Goal: Information Seeking & Learning: Check status

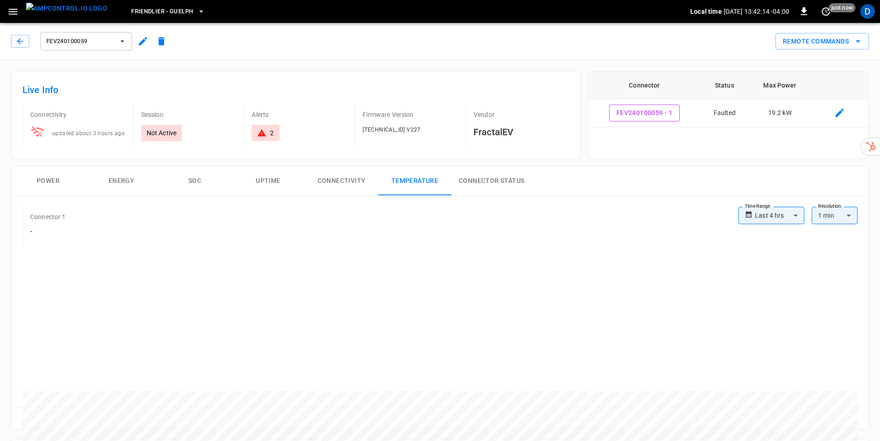
click at [276, 138] on div "2" at bounding box center [265, 133] width 27 height 16
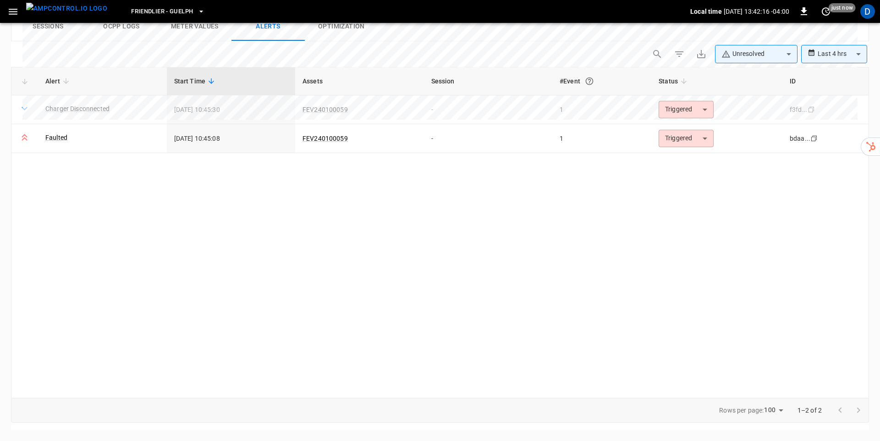
scroll to position [428, 0]
click at [707, 126] on body "**********" at bounding box center [440, 7] width 880 height 868
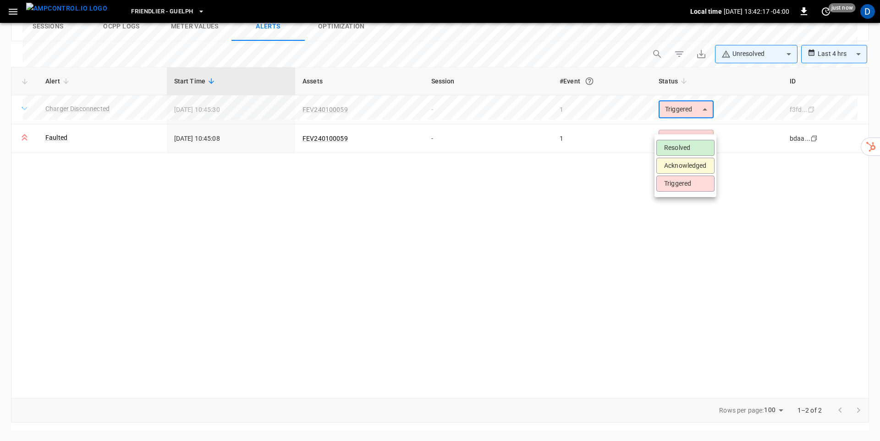
click at [558, 230] on div at bounding box center [440, 220] width 880 height 441
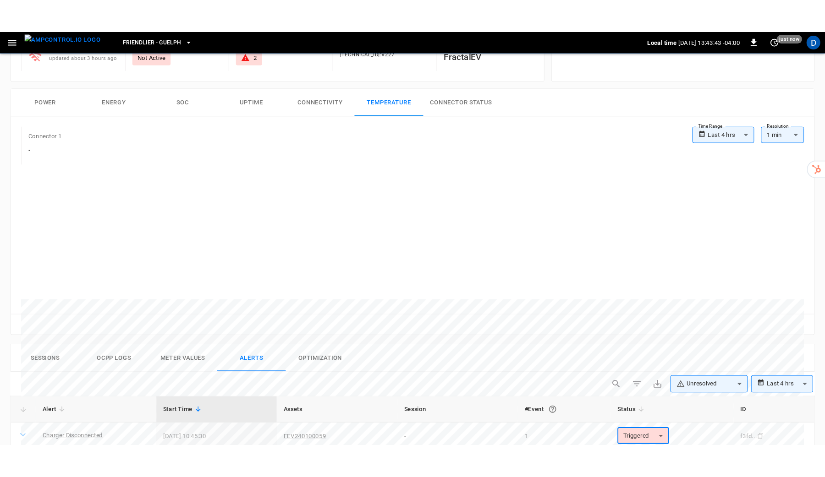
scroll to position [106, 0]
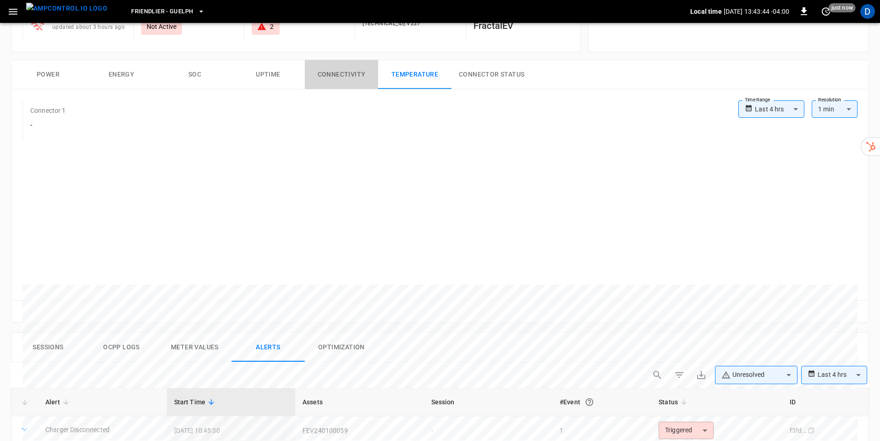
click at [355, 75] on button "Connectivity" at bounding box center [341, 74] width 73 height 29
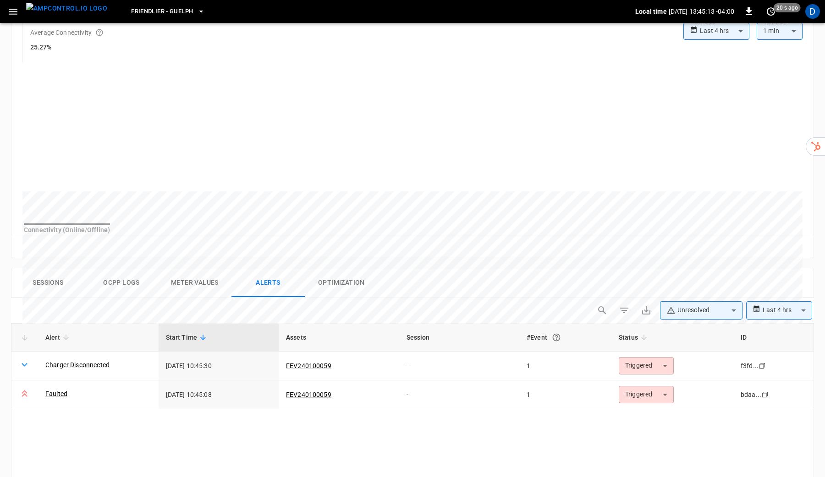
scroll to position [213, 0]
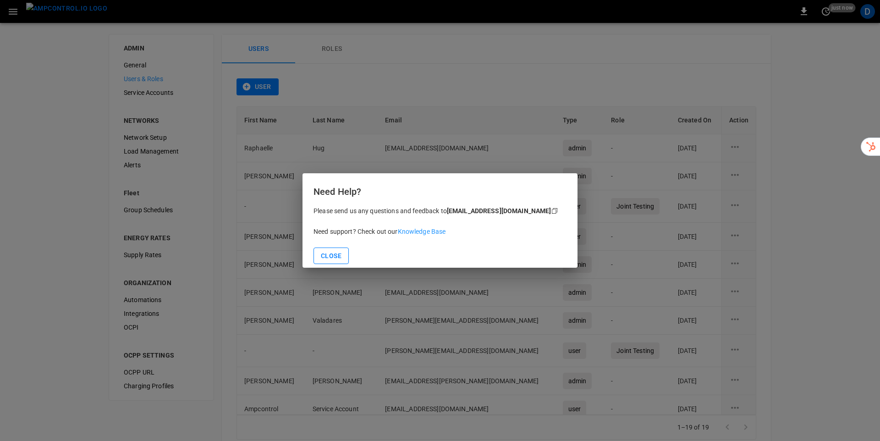
click at [329, 258] on button "Close" at bounding box center [330, 255] width 35 height 17
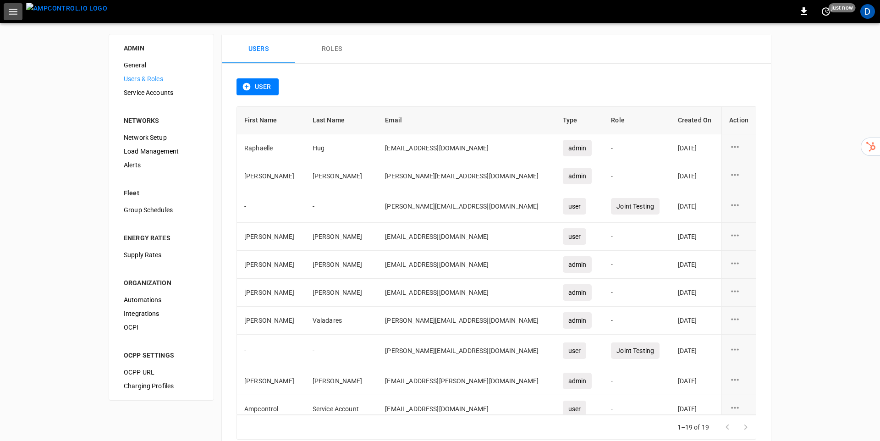
drag, startPoint x: 16, startPoint y: 11, endPoint x: 9, endPoint y: 16, distance: 8.8
click at [15, 11] on icon "button" at bounding box center [12, 11] width 11 height 11
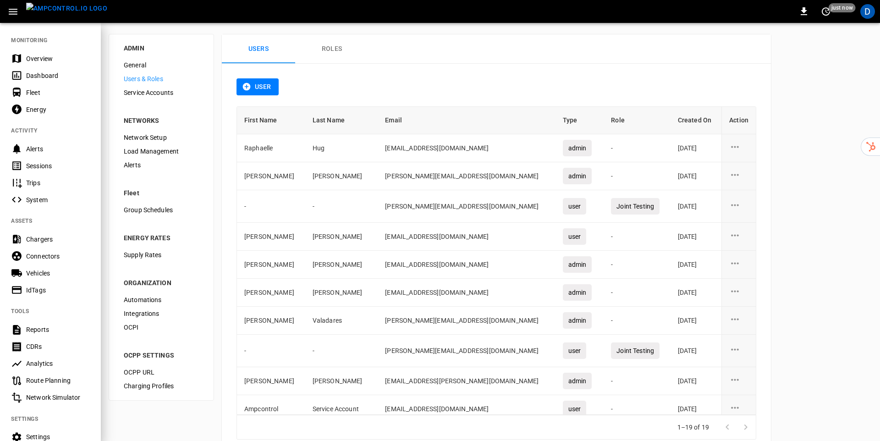
drag, startPoint x: 44, startPoint y: 76, endPoint x: 39, endPoint y: 80, distance: 6.2
click at [44, 76] on div "Dashboard" at bounding box center [58, 75] width 64 height 9
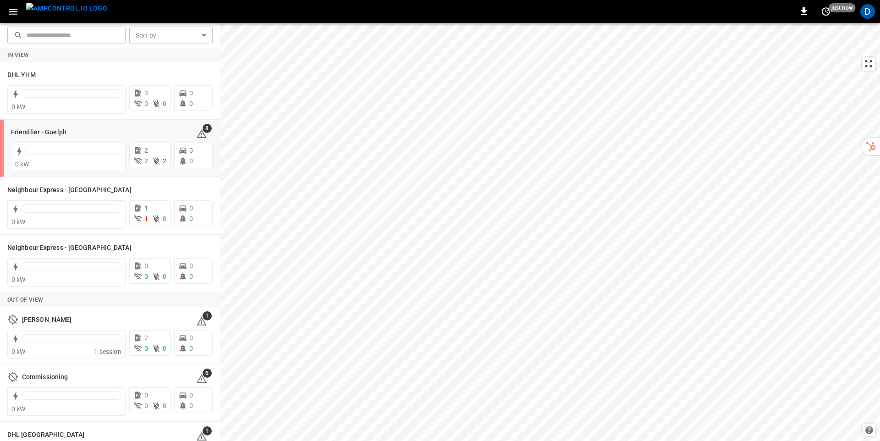
click at [119, 131] on div "Friendlier - Guelph" at bounding box center [98, 131] width 174 height 11
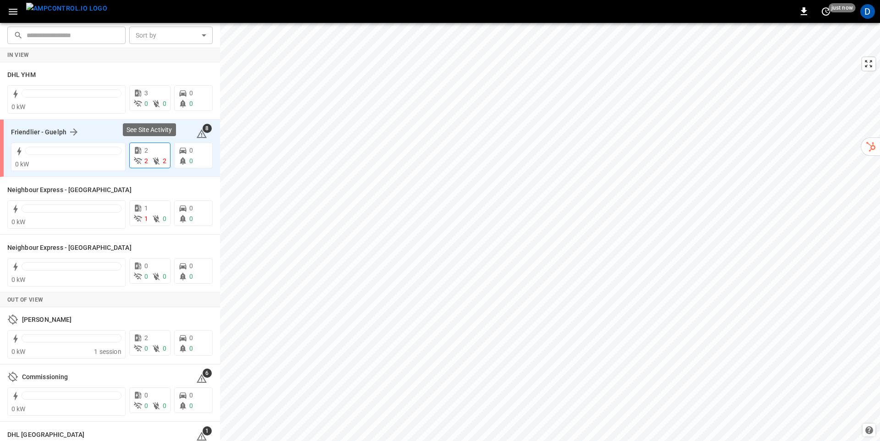
click at [148, 159] on div "2 2" at bounding box center [149, 161] width 33 height 10
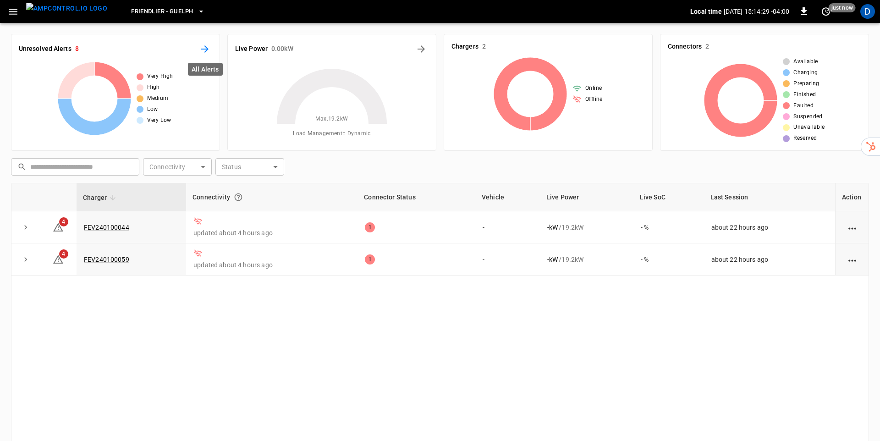
click at [208, 47] on icon "All Alerts" at bounding box center [204, 49] width 11 height 11
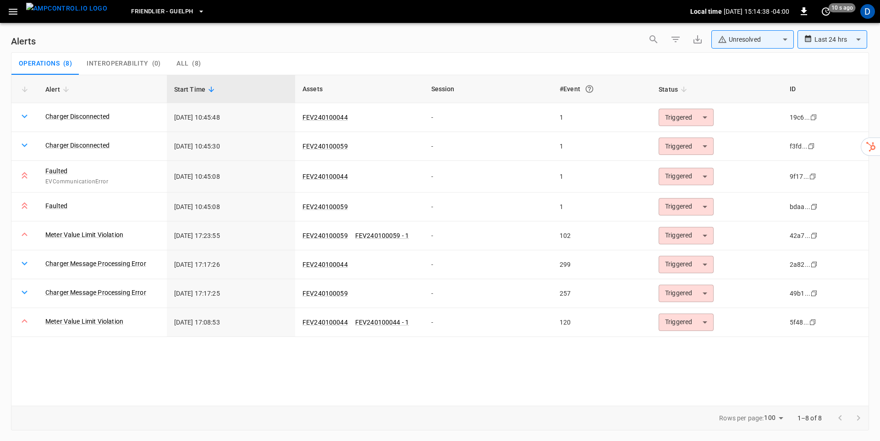
click at [51, 205] on link "Faulted" at bounding box center [56, 205] width 22 height 9
click at [25, 145] on icon at bounding box center [25, 145] width 6 height 4
click at [72, 145] on link "Charger Disconnected" at bounding box center [78, 145] width 68 height 13
click at [705, 116] on body "**********" at bounding box center [440, 219] width 880 height 438
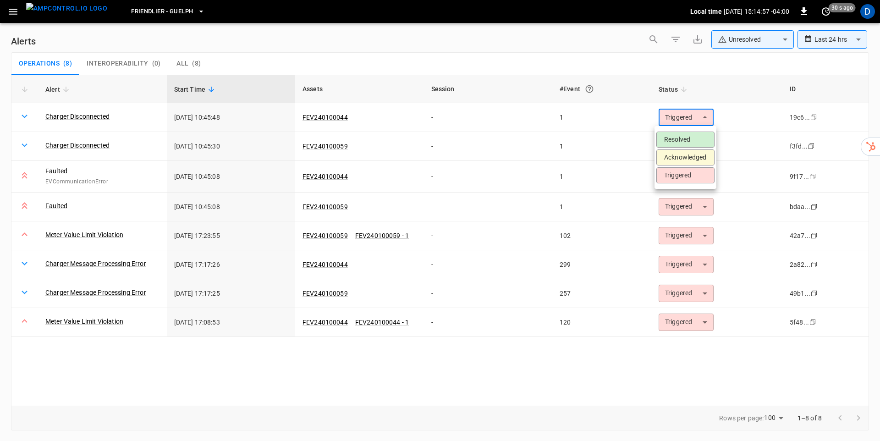
click at [683, 59] on div at bounding box center [440, 220] width 880 height 441
click at [210, 86] on icon at bounding box center [211, 89] width 8 height 8
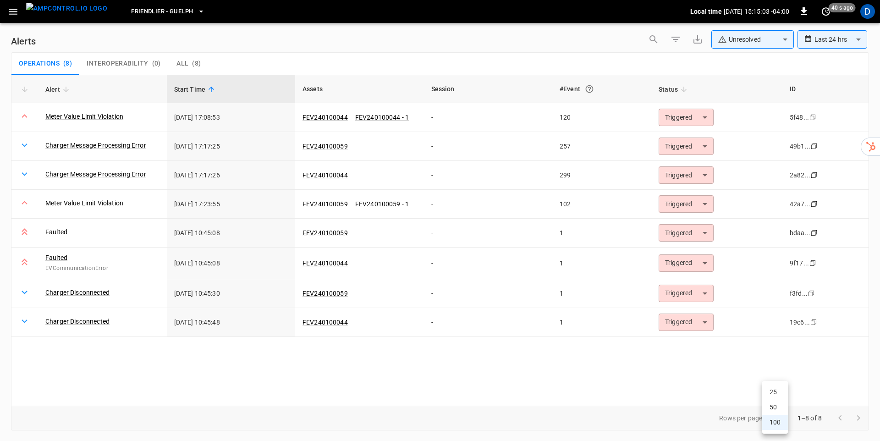
click at [773, 418] on body "**********" at bounding box center [440, 219] width 880 height 438
click at [636, 415] on div at bounding box center [440, 220] width 880 height 441
click at [208, 89] on icon at bounding box center [210, 89] width 5 height 5
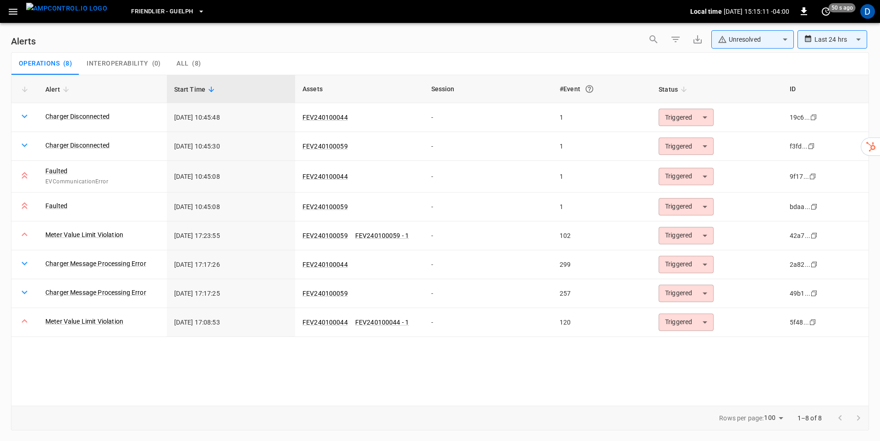
click at [96, 230] on link "Meter Value Limit Violation" at bounding box center [84, 234] width 78 height 9
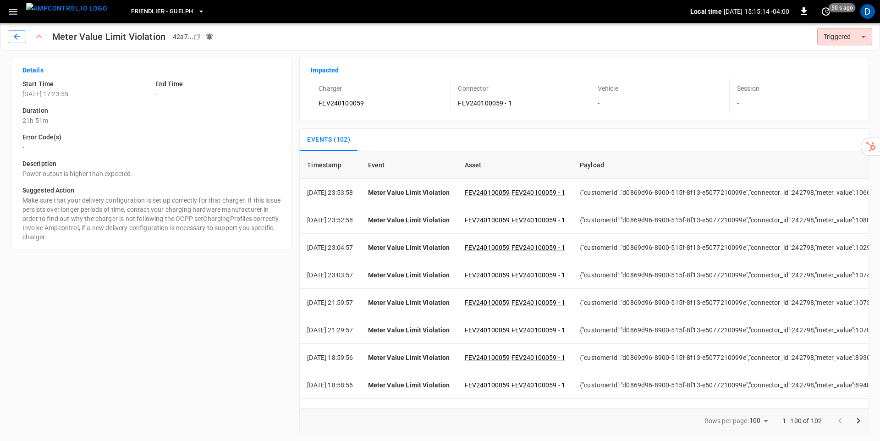
click at [15, 16] on icon "button" at bounding box center [12, 11] width 11 height 11
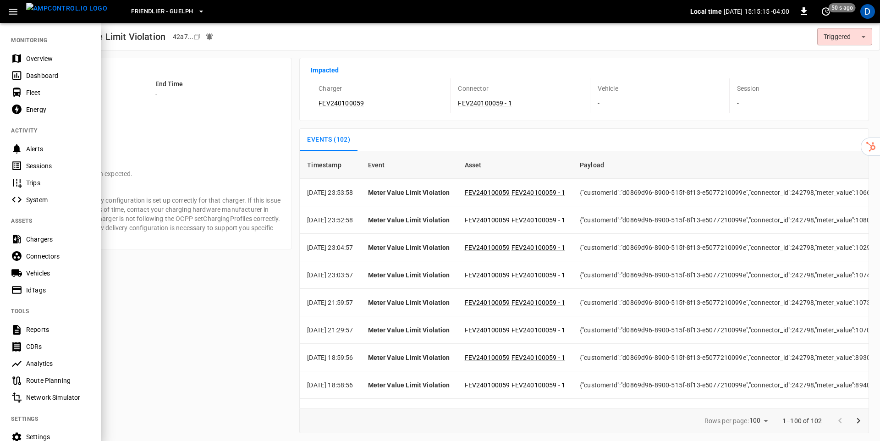
click at [197, 10] on icon "button" at bounding box center [201, 11] width 9 height 9
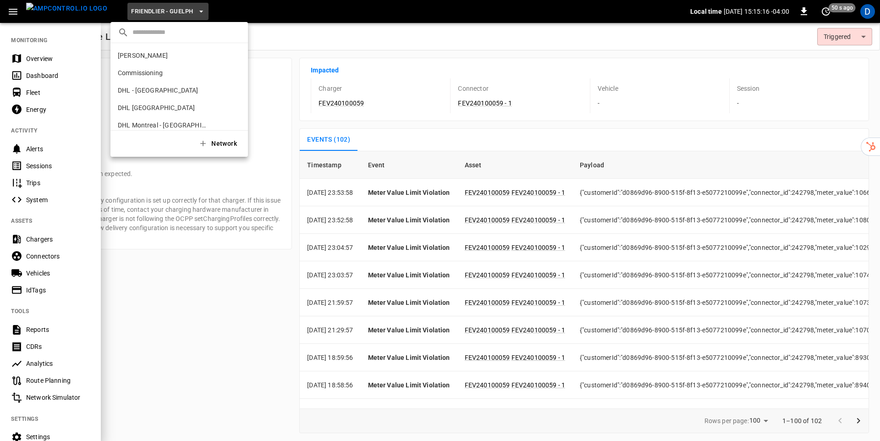
scroll to position [102, 0]
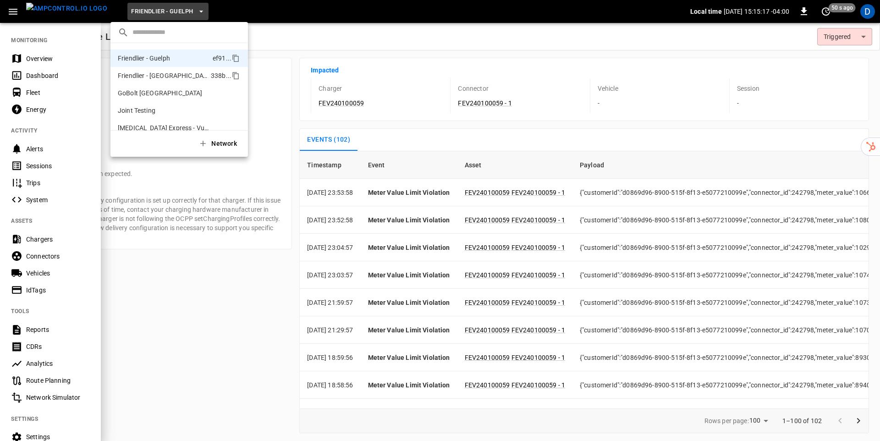
drag, startPoint x: 154, startPoint y: 78, endPoint x: 160, endPoint y: 79, distance: 6.0
click at [154, 78] on p "Friendlier - [GEOGRAPHIC_DATA]" at bounding box center [162, 75] width 89 height 9
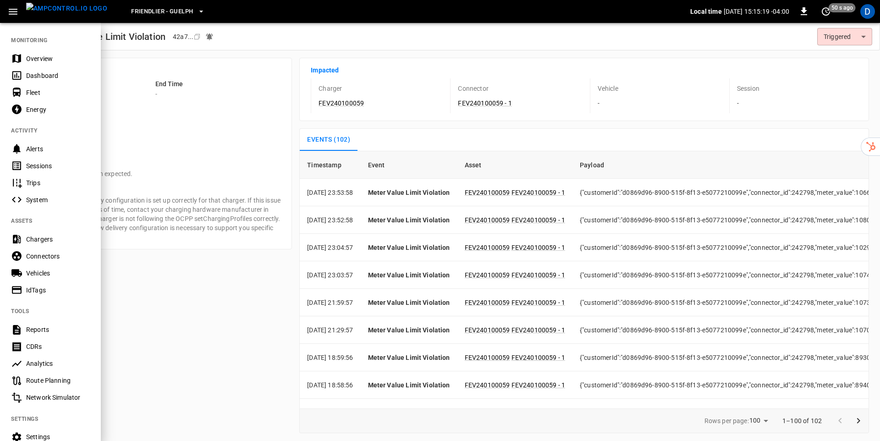
click at [319, 13] on div "Friendlier - Guelph" at bounding box center [402, 12] width 575 height 22
click at [197, 12] on icon "button" at bounding box center [201, 11] width 9 height 9
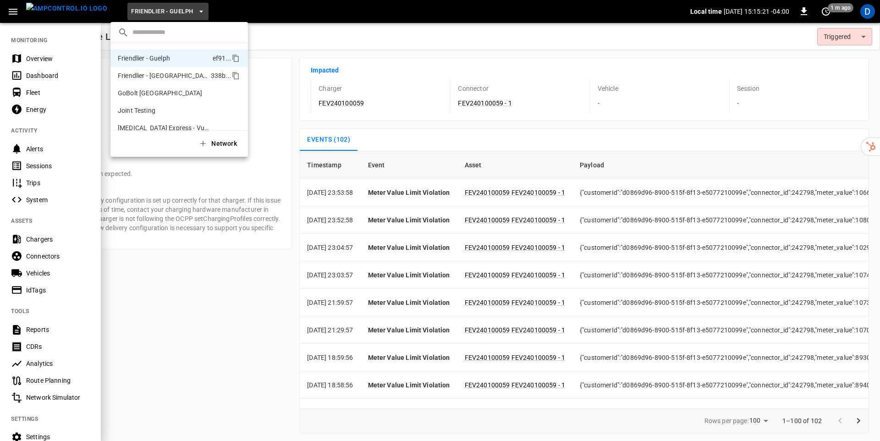
click at [145, 72] on p "Friendlier - [GEOGRAPHIC_DATA]" at bounding box center [162, 75] width 89 height 9
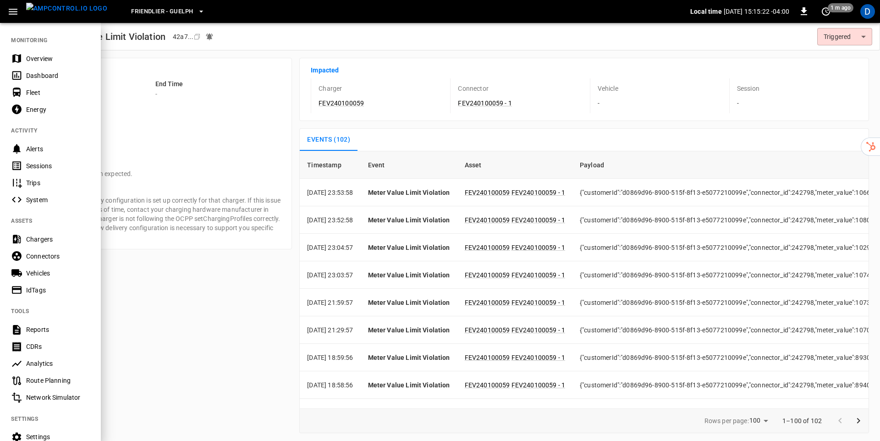
click at [11, 17] on icon "button" at bounding box center [12, 11] width 11 height 11
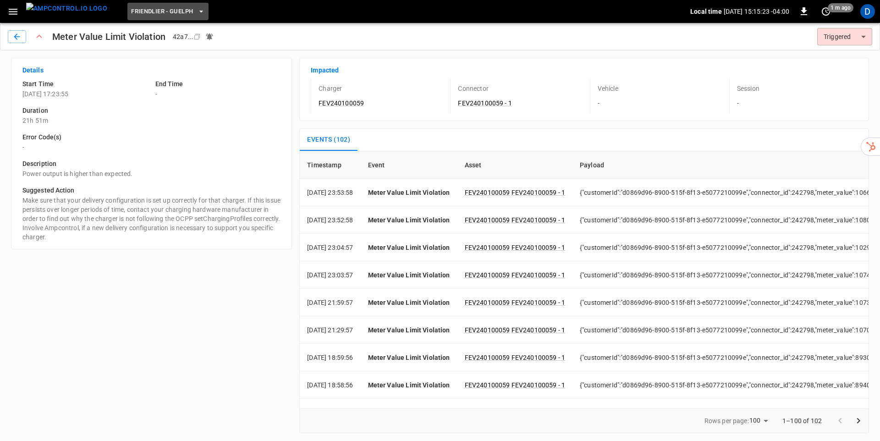
click at [197, 11] on icon "button" at bounding box center [201, 11] width 9 height 9
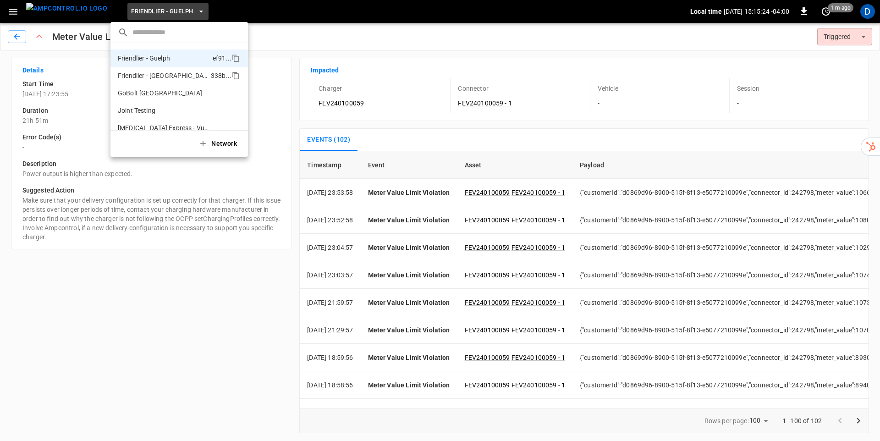
click at [200, 73] on p "Friendlier - [GEOGRAPHIC_DATA]" at bounding box center [162, 75] width 89 height 9
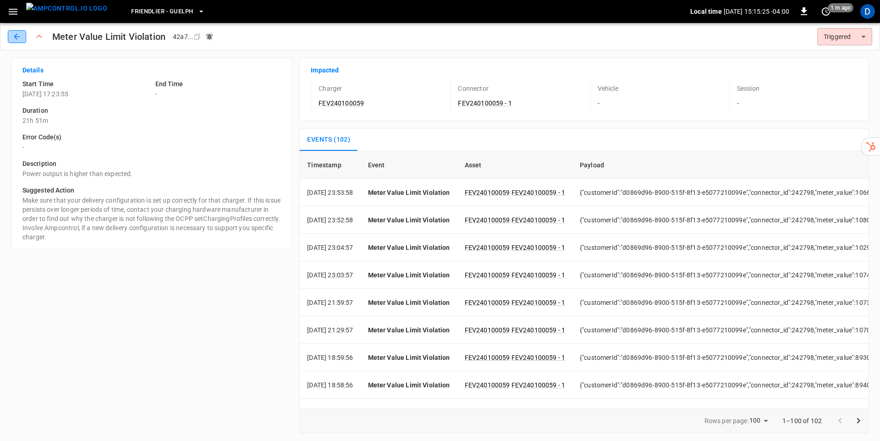
click at [19, 31] on button "button" at bounding box center [17, 36] width 18 height 13
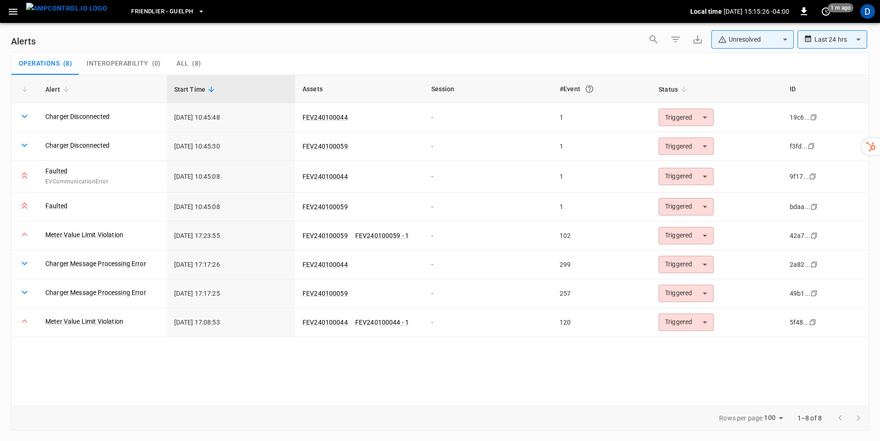
click at [170, 16] on span "Friendlier - Guelph" at bounding box center [162, 11] width 62 height 11
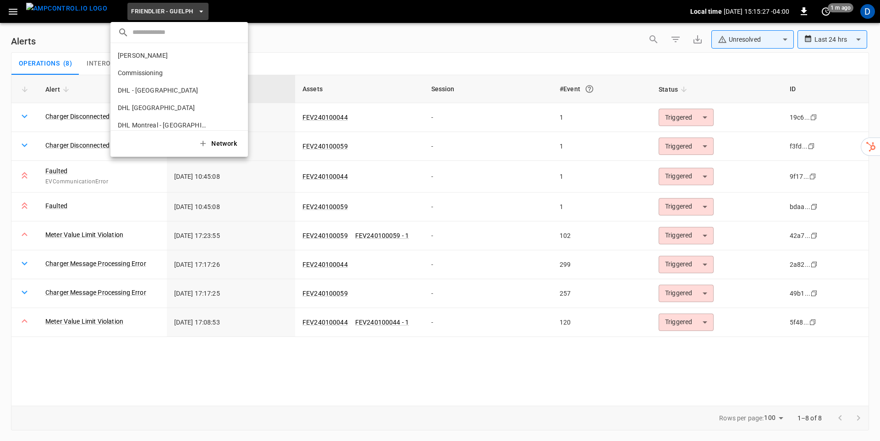
scroll to position [102, 0]
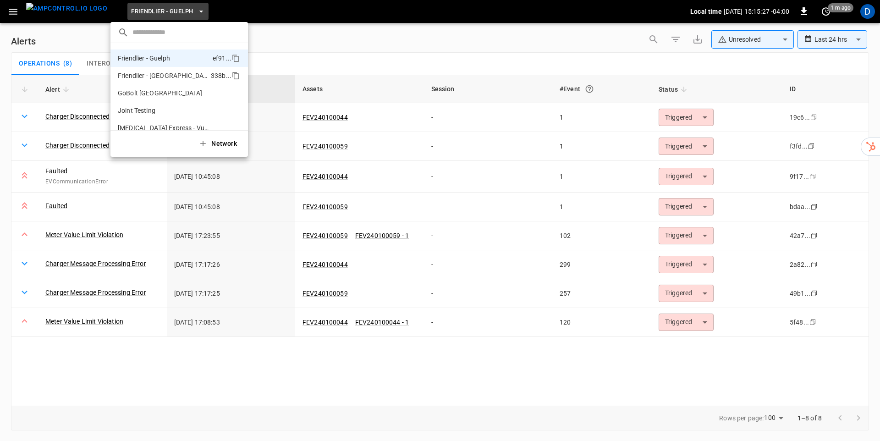
click at [150, 74] on p "Friendlier - [GEOGRAPHIC_DATA]" at bounding box center [162, 75] width 89 height 9
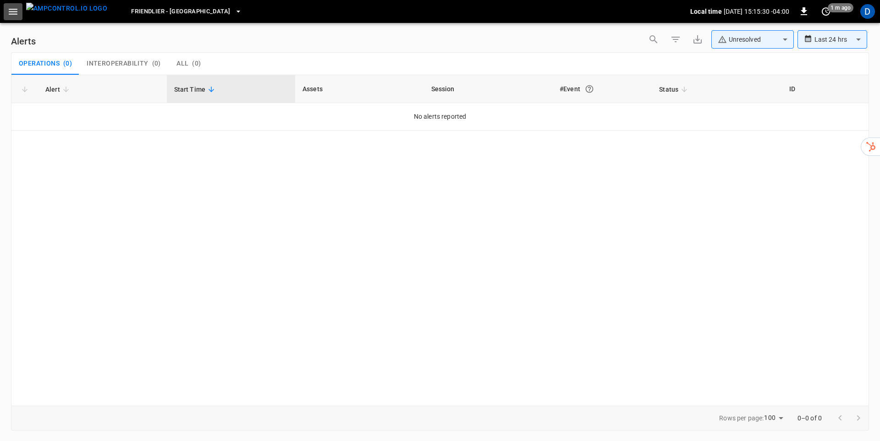
click at [14, 12] on icon "button" at bounding box center [12, 11] width 11 height 11
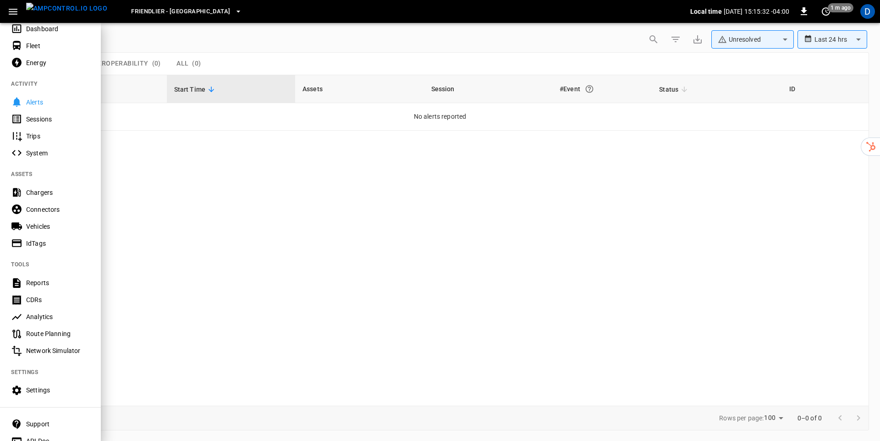
scroll to position [83, 0]
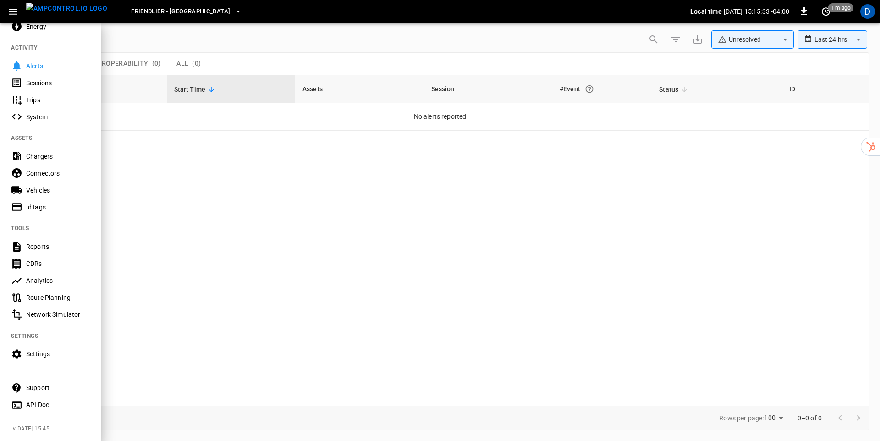
click at [43, 352] on div "Settings" at bounding box center [58, 353] width 64 height 9
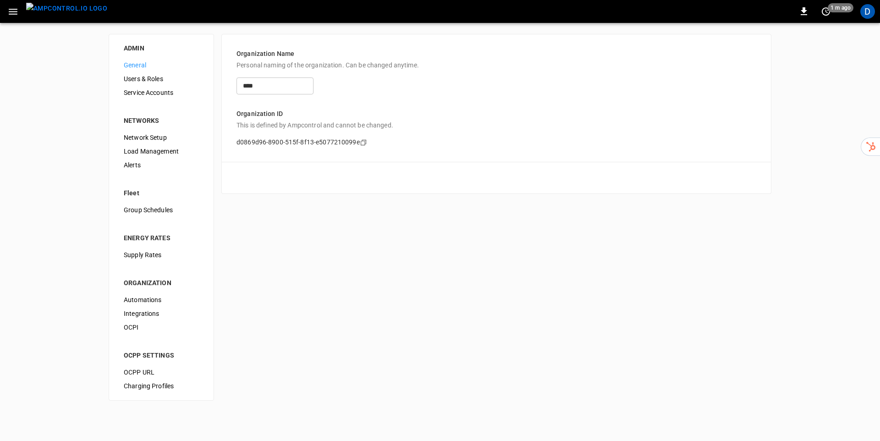
click at [146, 76] on span "Users & Roles" at bounding box center [161, 79] width 75 height 10
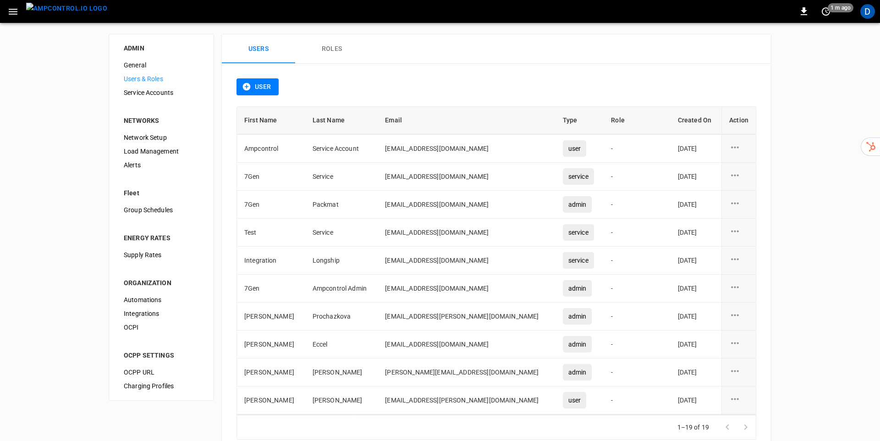
scroll to position [25, 0]
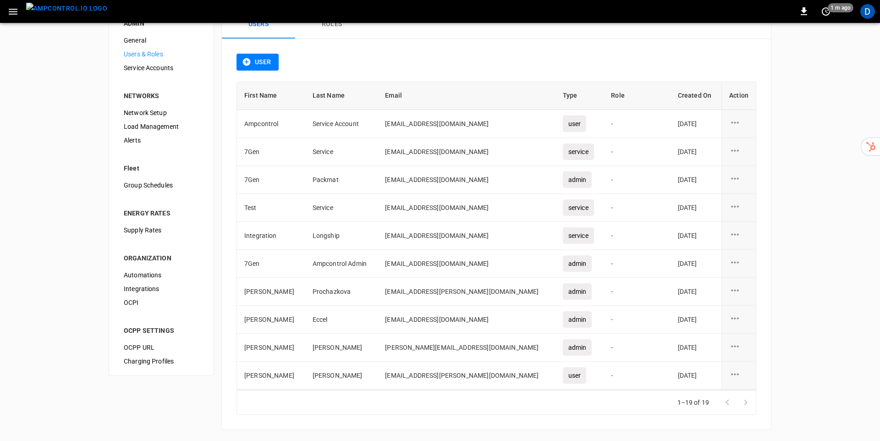
click at [738, 293] on icon "user action options" at bounding box center [734, 289] width 11 height 11
click at [433, 290] on div at bounding box center [440, 220] width 880 height 441
click at [188, 195] on li "ENERGY RATES" at bounding box center [161, 207] width 90 height 31
